Goal: Transaction & Acquisition: Purchase product/service

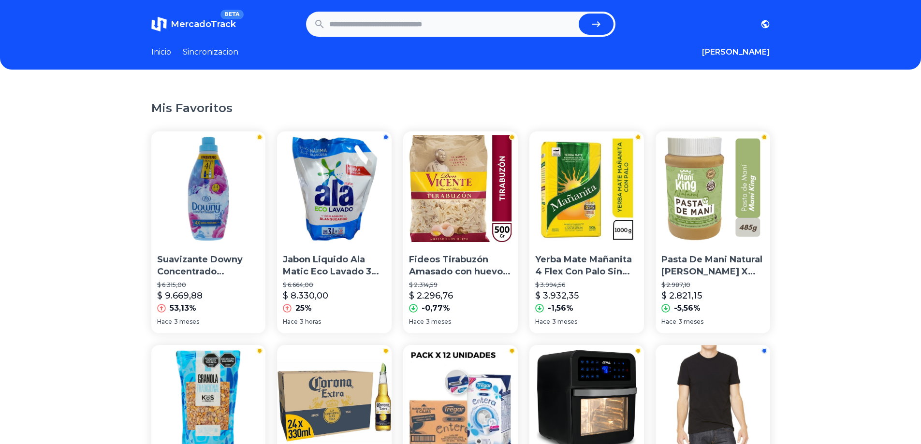
click at [208, 230] on img at bounding box center [208, 188] width 115 height 115
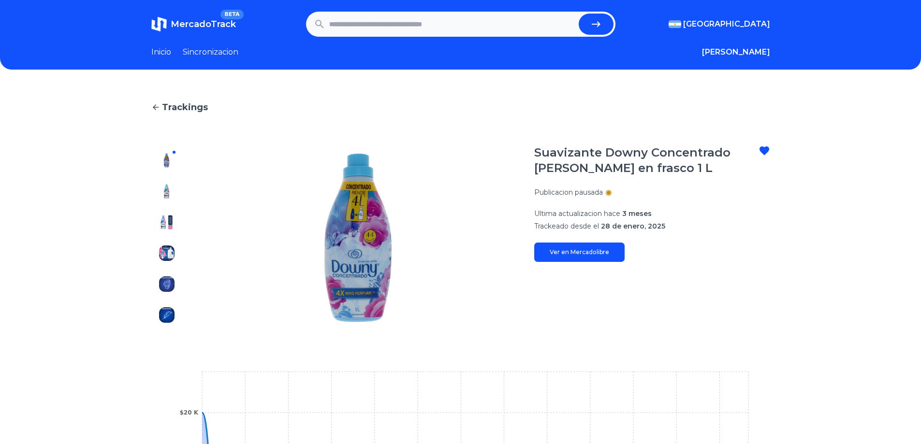
click at [585, 255] on link "Ver en Mercadolibre" at bounding box center [579, 252] width 90 height 19
click at [205, 23] on span "MercadoTrack" at bounding box center [203, 24] width 65 height 11
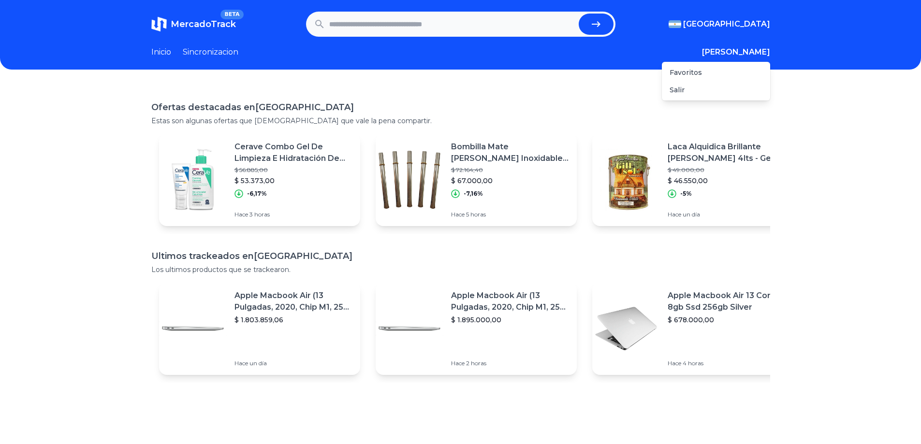
click at [753, 52] on button "[PERSON_NAME]" at bounding box center [736, 52] width 68 height 12
click at [703, 74] on div "Favoritos" at bounding box center [716, 72] width 108 height 17
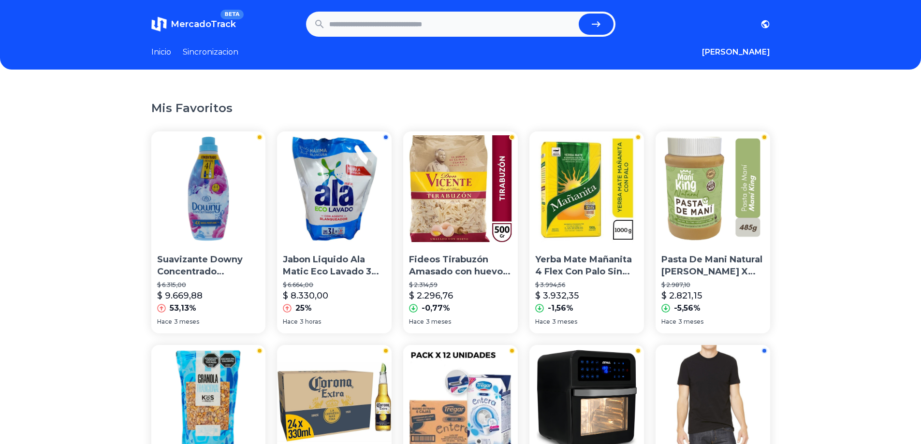
click at [451, 230] on img at bounding box center [460, 188] width 115 height 115
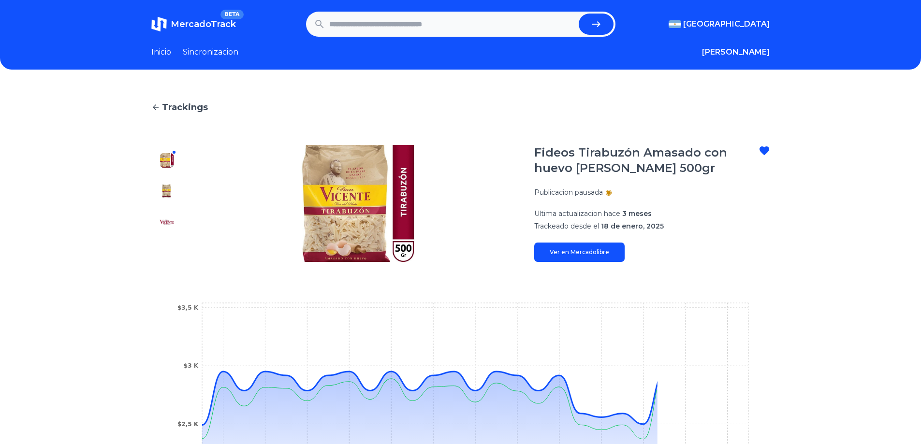
click at [564, 253] on link "Ver en Mercadolibre" at bounding box center [579, 252] width 90 height 19
